Goal: Information Seeking & Learning: Learn about a topic

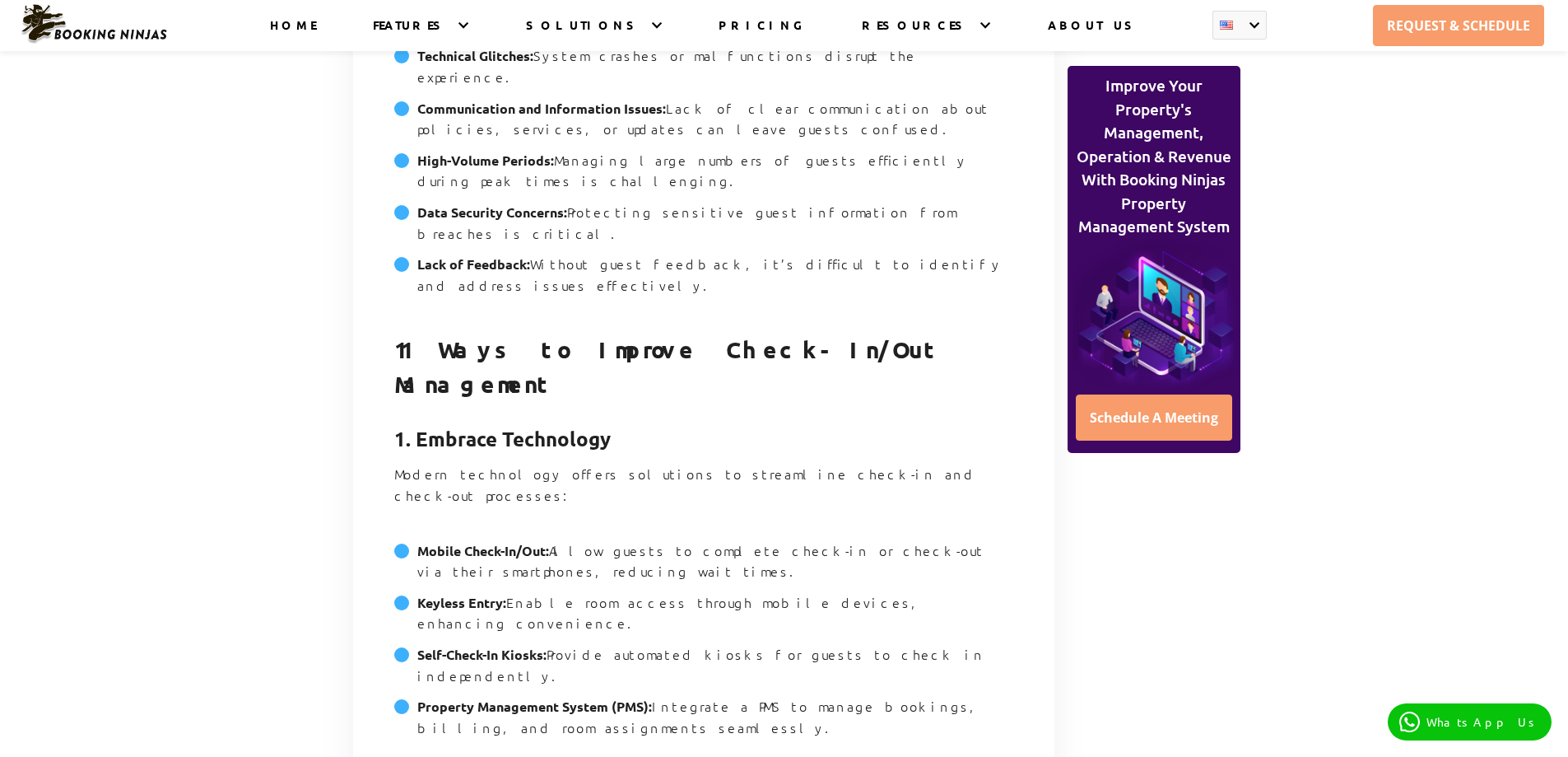
scroll to position [2799, 0]
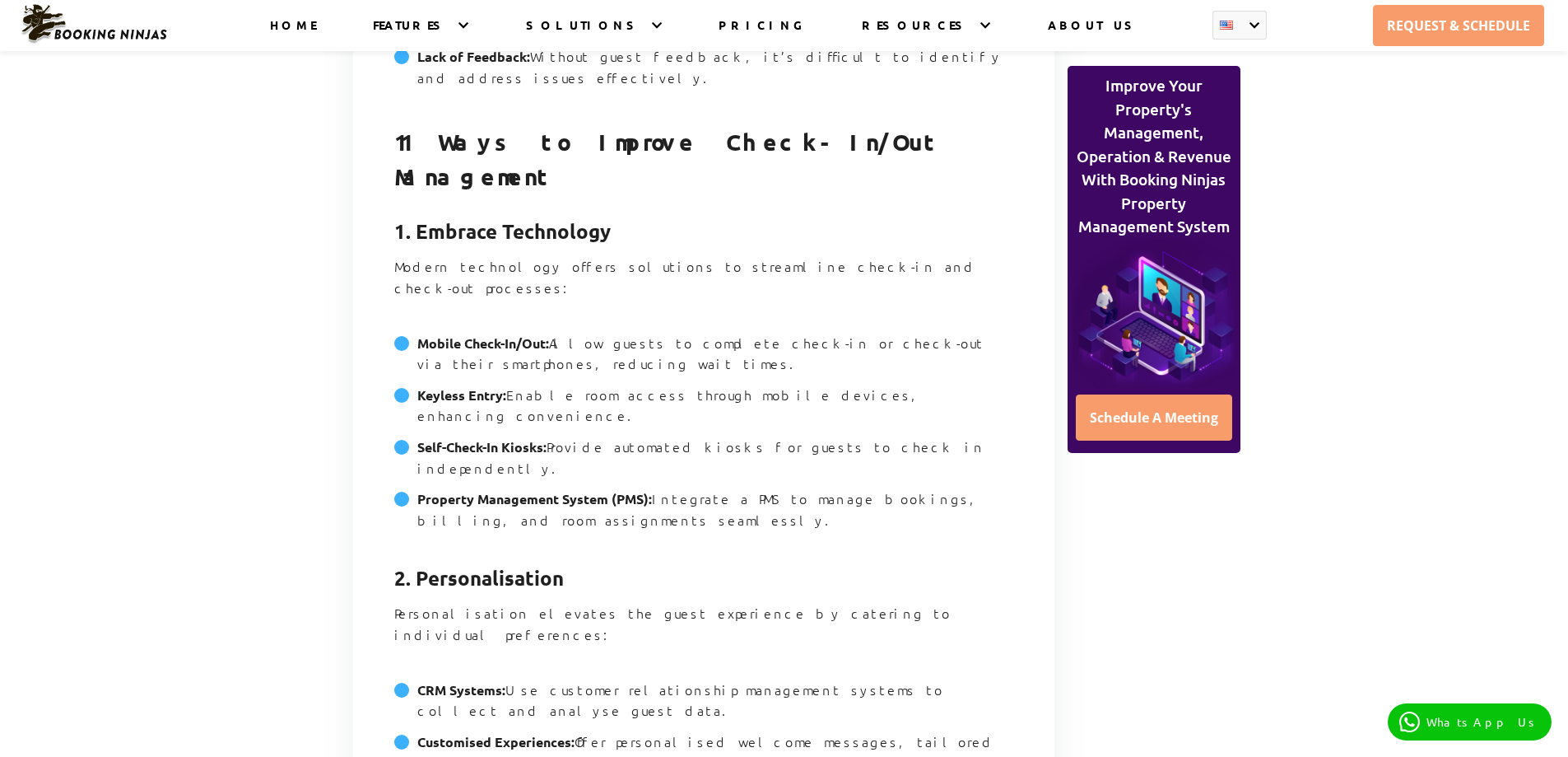
drag, startPoint x: 910, startPoint y: 629, endPoint x: 676, endPoint y: 622, distance: 234.1
copy li "luggage storage or concierge assistance"
drag, startPoint x: 417, startPoint y: 538, endPoint x: 582, endPoint y: 538, distance: 165.0
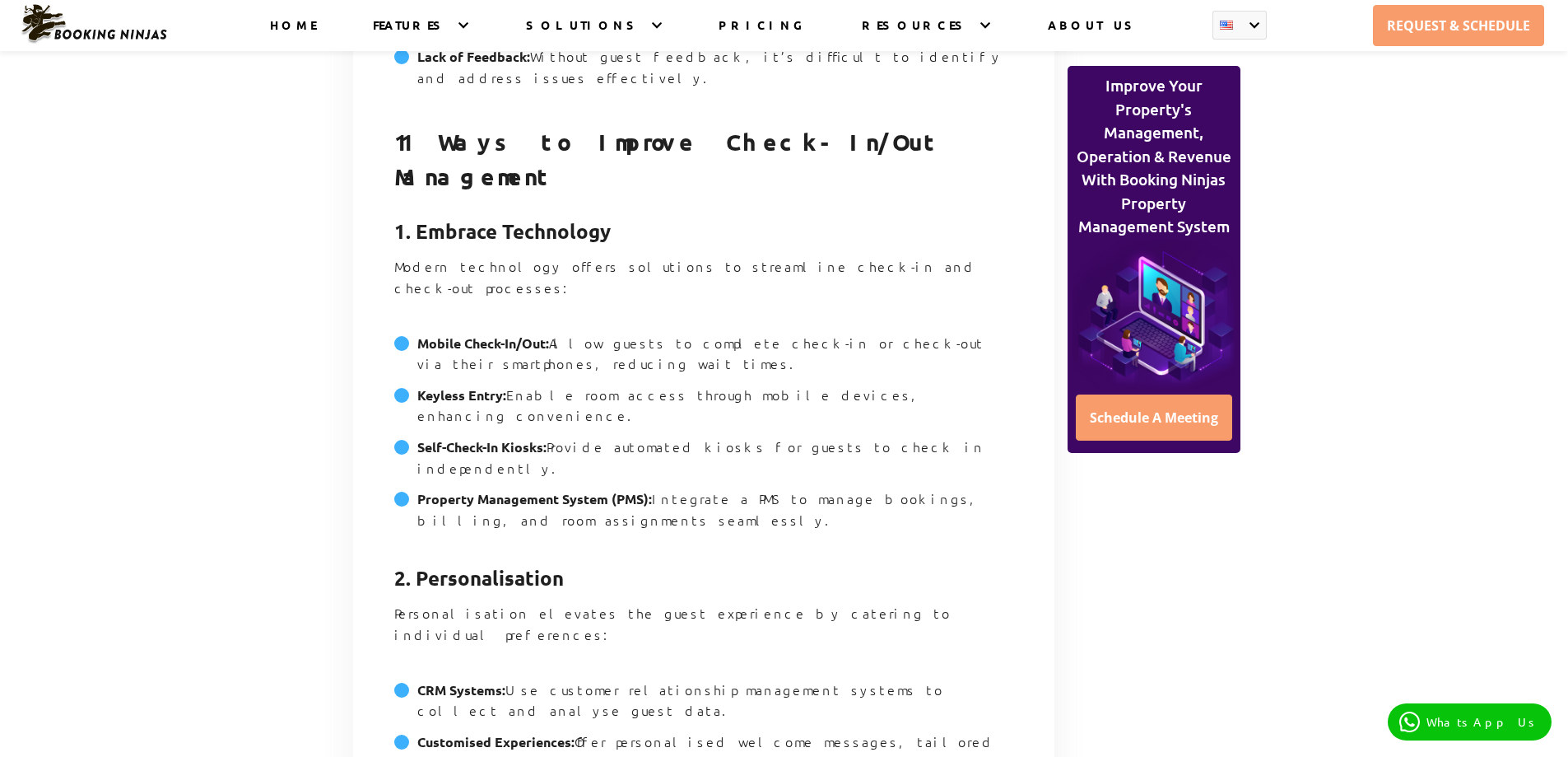
copy strong "Welcoming Reception Areas"
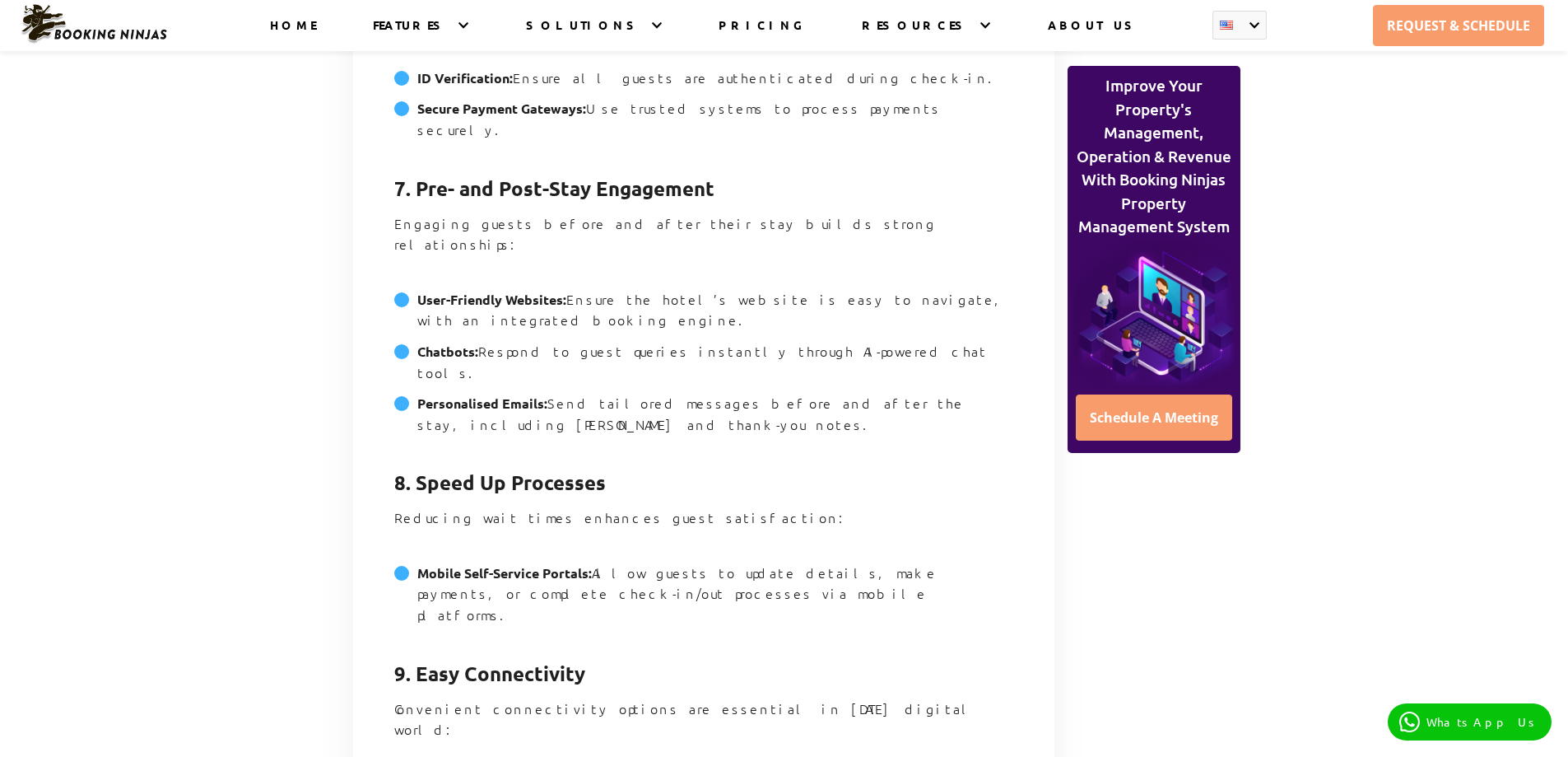
scroll to position [4528, 0]
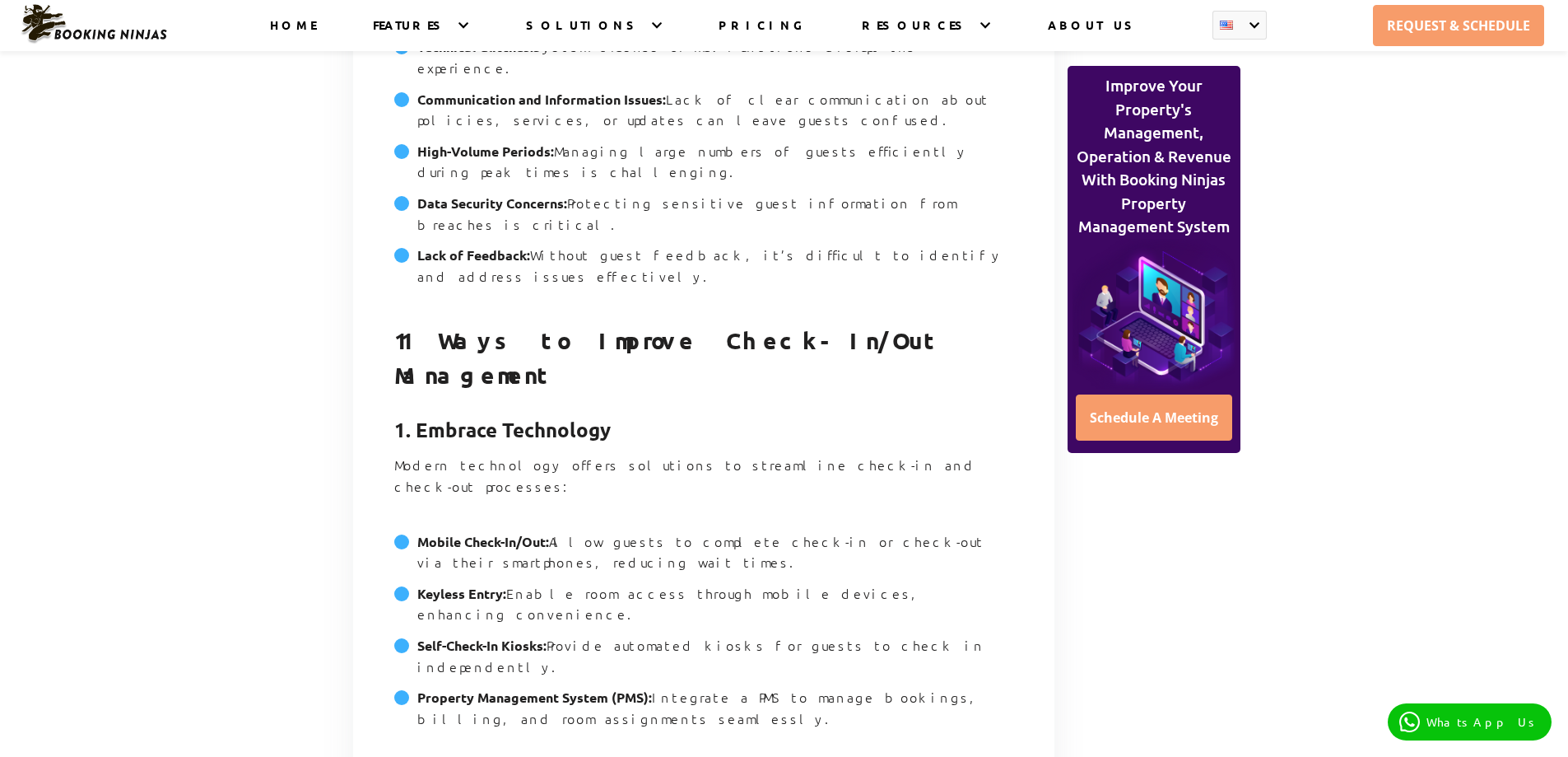
scroll to position [2635, 0]
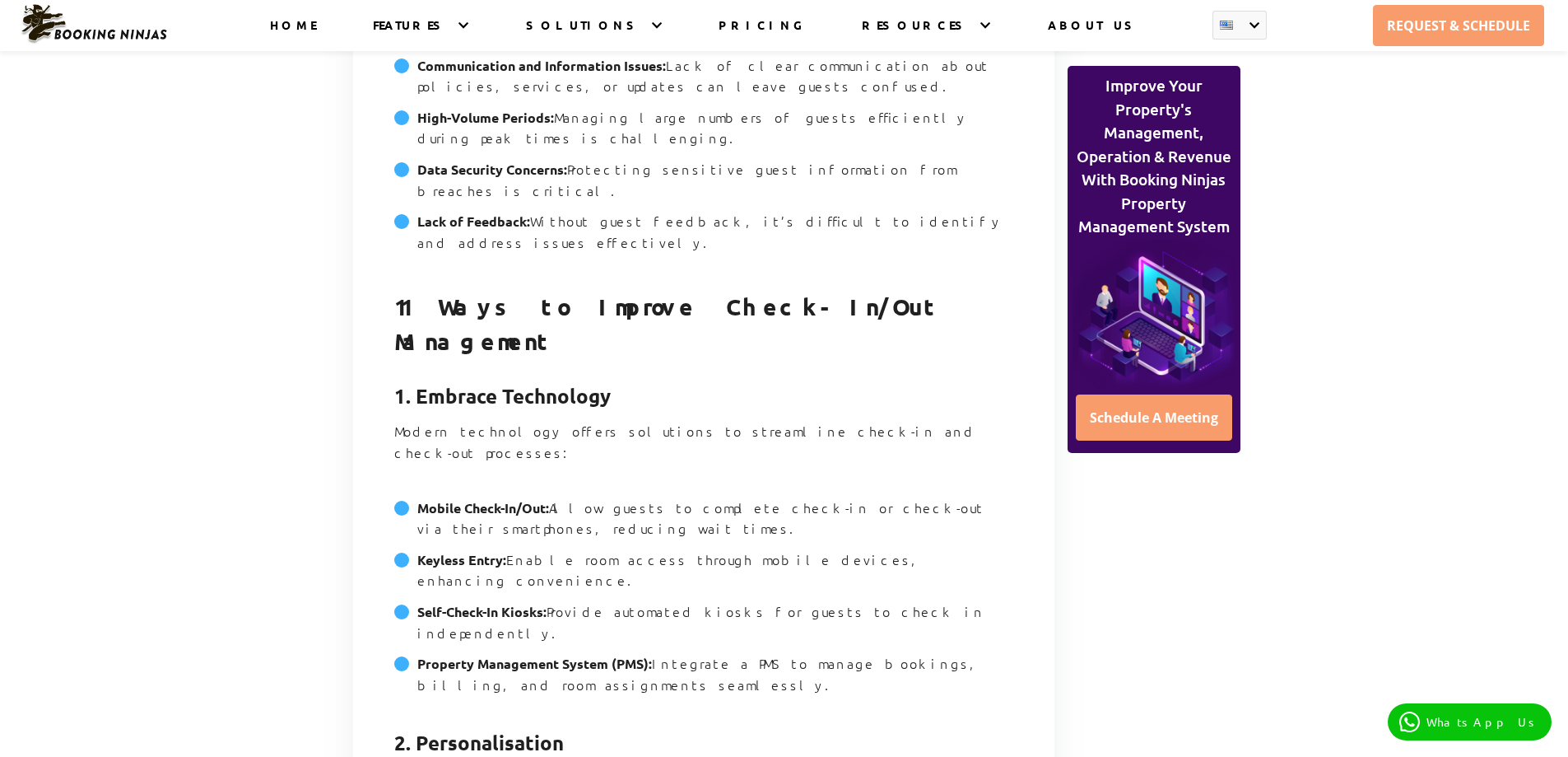
drag, startPoint x: 412, startPoint y: 414, endPoint x: 575, endPoint y: 418, distance: 163.0
copy strong "Pre-Arrival Communication"
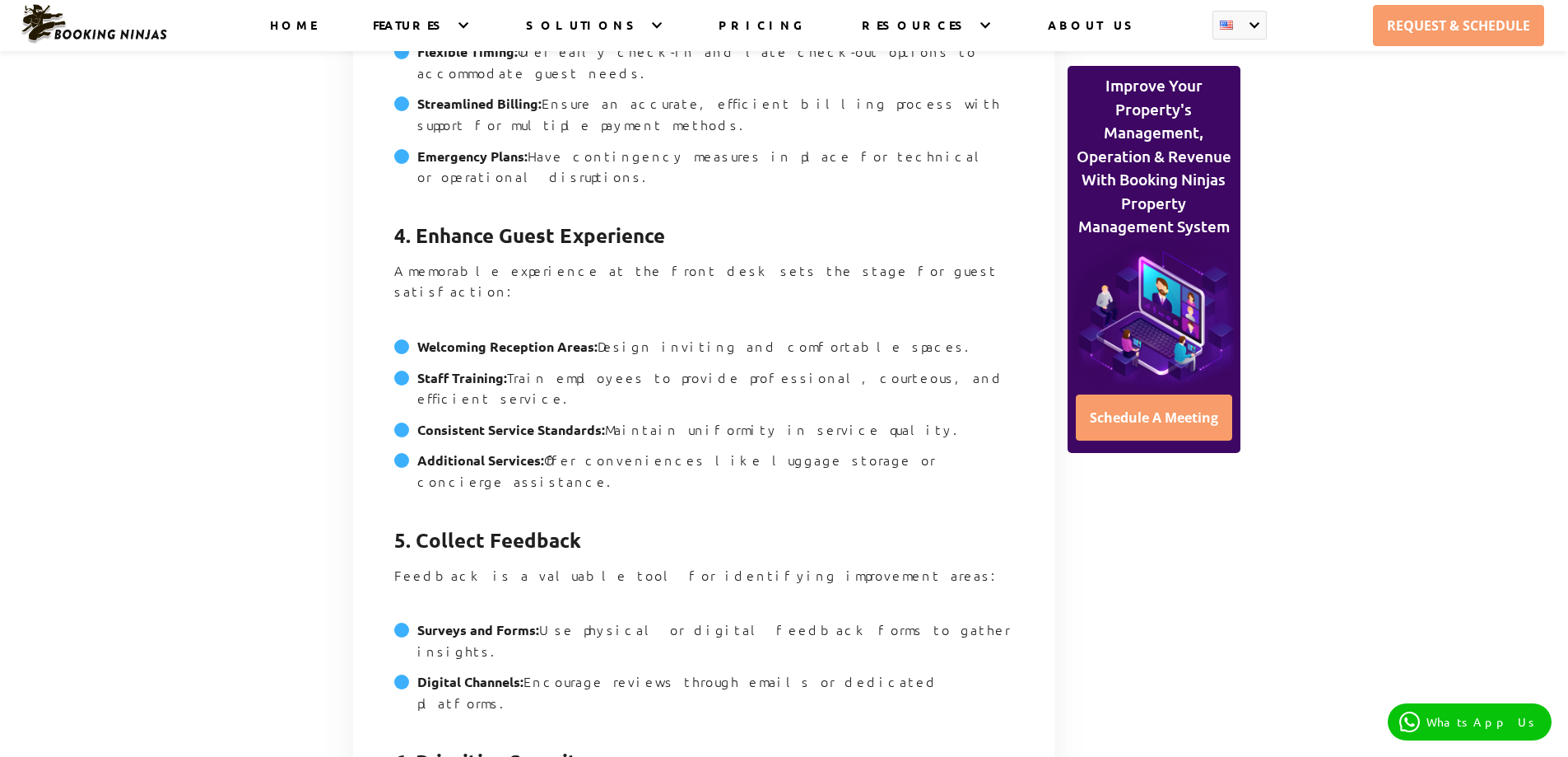
scroll to position [3870, 0]
